Goal: Find specific page/section: Find specific page/section

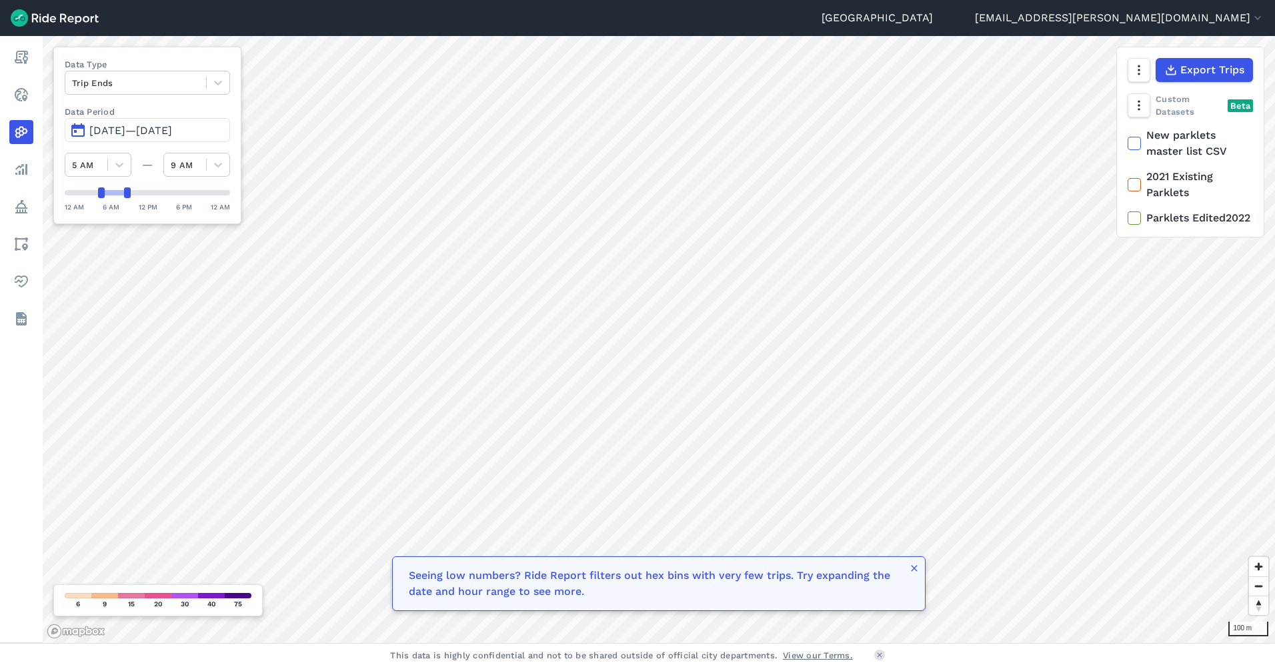
click at [129, 77] on div at bounding box center [135, 82] width 127 height 15
click at [137, 136] on div "Routes" at bounding box center [147, 137] width 165 height 23
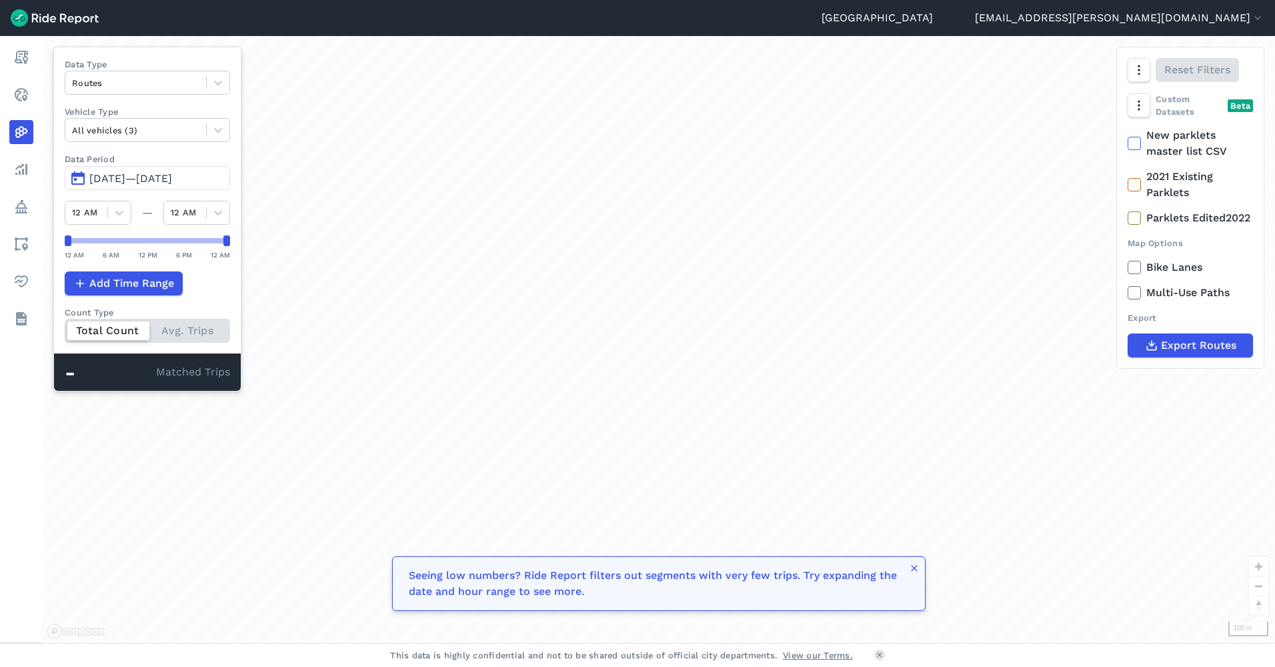
drag, startPoint x: 886, startPoint y: 173, endPoint x: 731, endPoint y: 179, distance: 154.1
click at [731, 179] on div "loading" at bounding box center [659, 339] width 1232 height 607
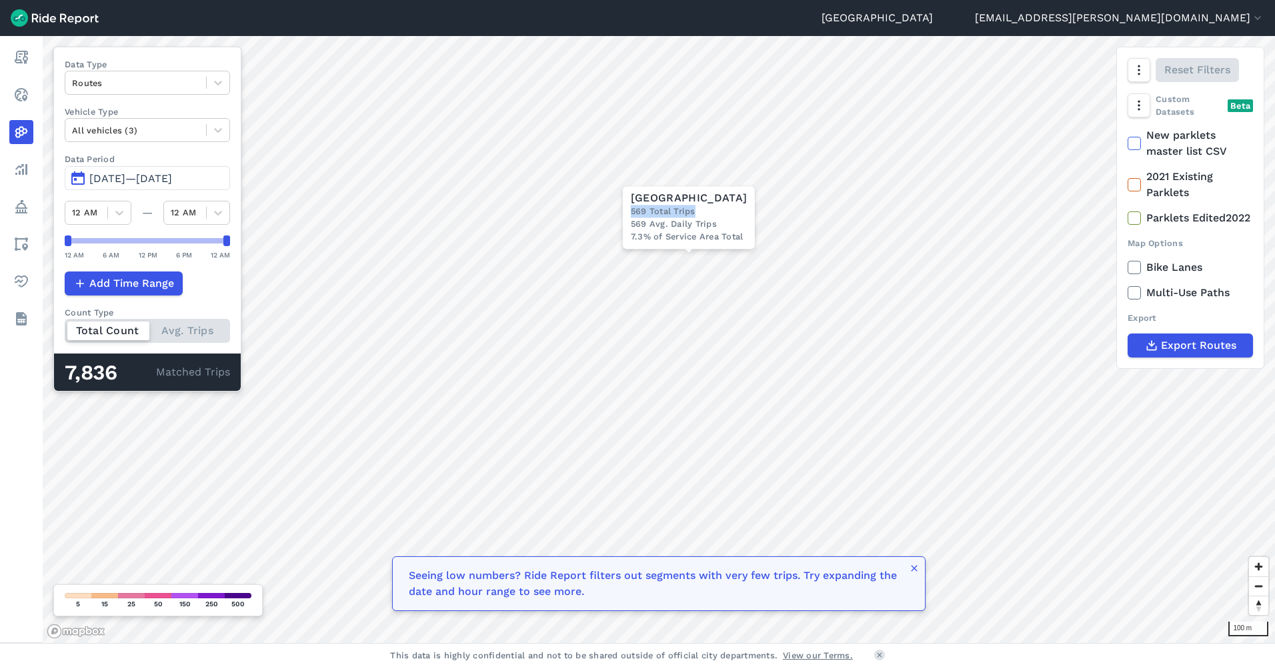
drag, startPoint x: 633, startPoint y: 211, endPoint x: 716, endPoint y: 213, distance: 82.7
click at [716, 213] on div "569 Total Trips" at bounding box center [689, 211] width 116 height 13
click at [133, 183] on span "[DATE]—[DATE]" at bounding box center [130, 178] width 83 height 13
click at [183, 80] on div at bounding box center [135, 82] width 127 height 15
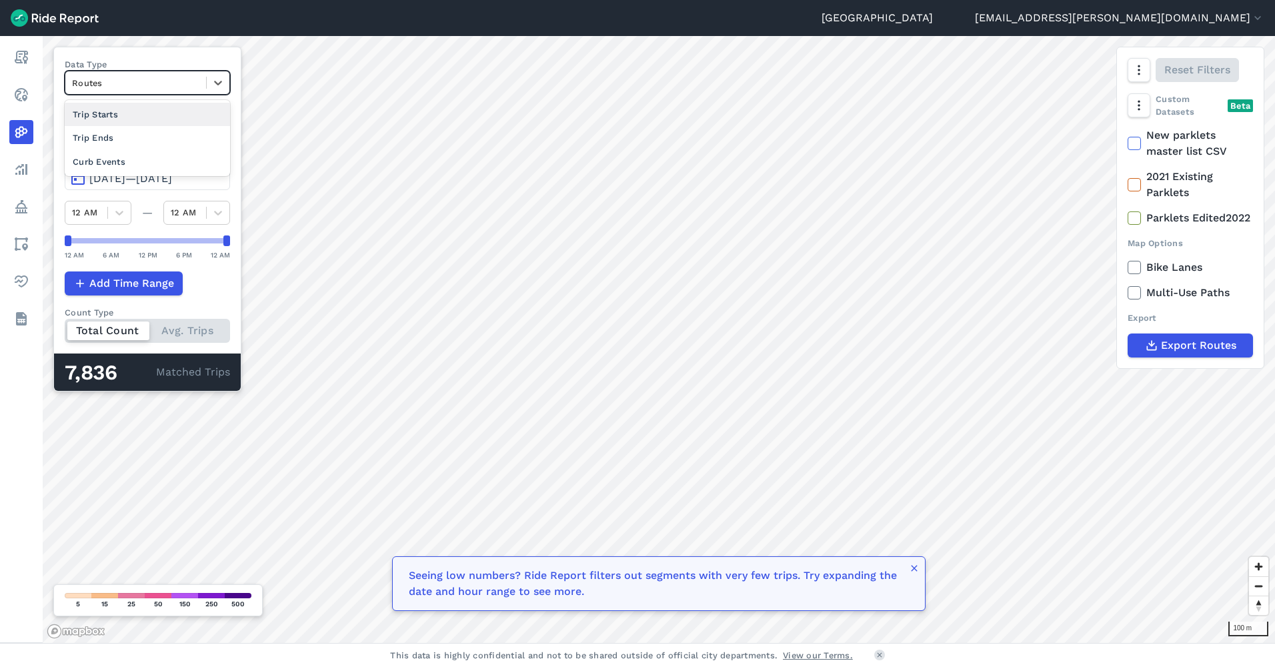
click at [147, 117] on div "Trip Starts" at bounding box center [147, 114] width 165 height 23
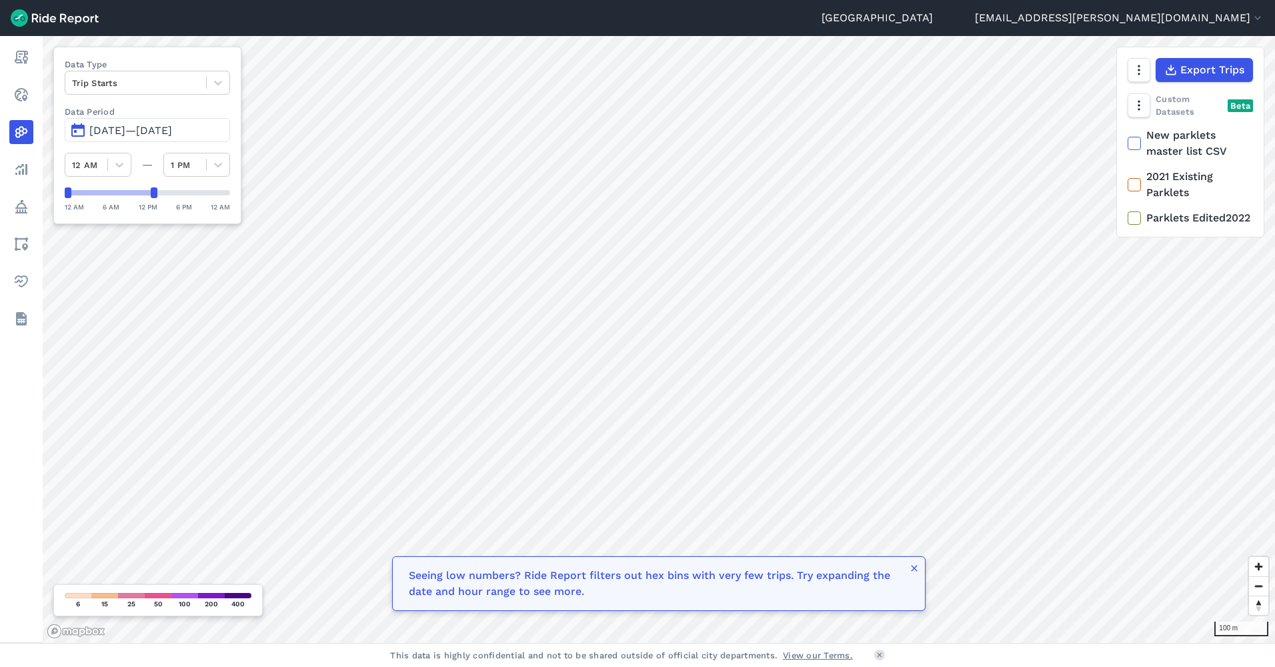
drag, startPoint x: 227, startPoint y: 193, endPoint x: 157, endPoint y: 197, distance: 70.8
click at [157, 197] on div at bounding box center [154, 192] width 7 height 11
click at [273, 191] on div "50 m Data Type Trip Starts Data Period Aug 18, 2025—[DATE] 12 AM — 10 PM 12 AM …" at bounding box center [659, 339] width 1232 height 607
click at [225, 82] on icon at bounding box center [217, 82] width 13 height 13
click at [142, 113] on div "Trip Ends" at bounding box center [147, 114] width 165 height 23
